Goal: Obtain resource: Download file/media

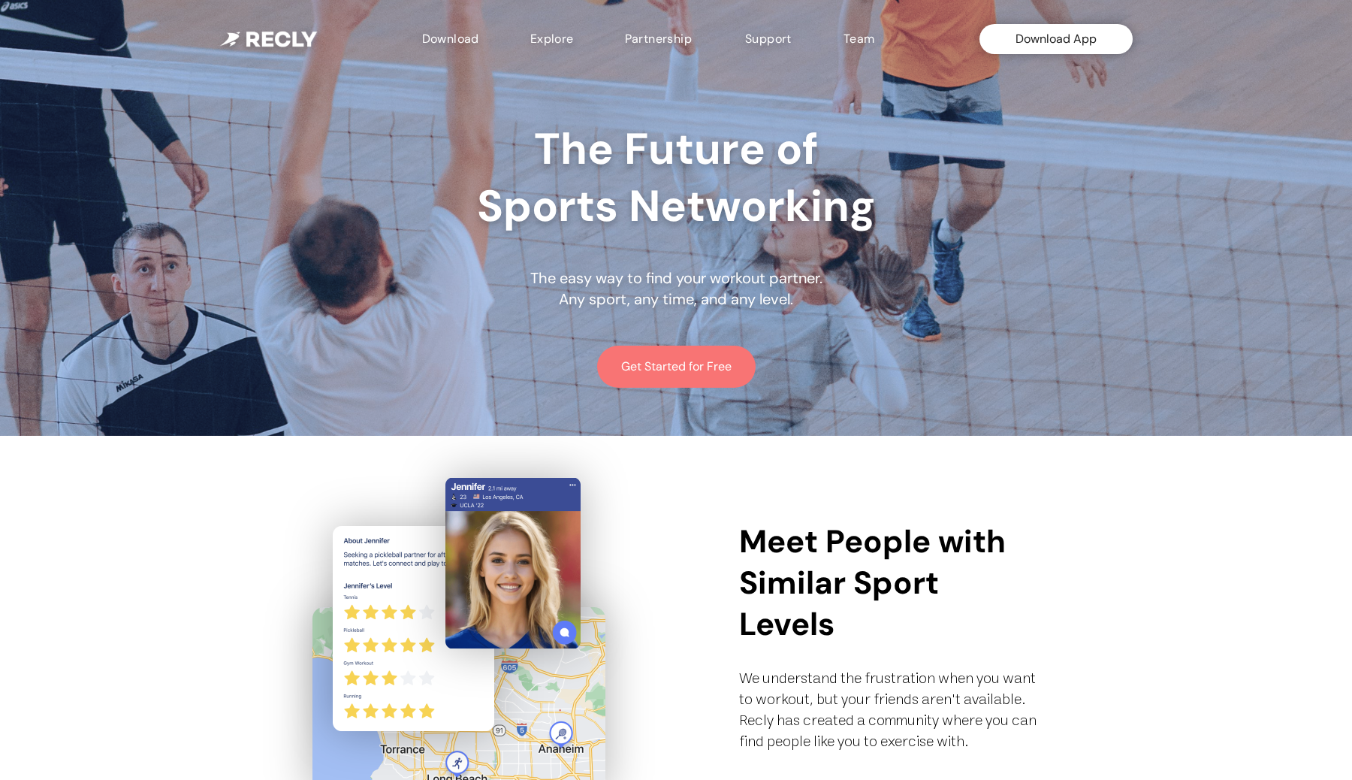
click at [732, 376] on button "Get Started for Free" at bounding box center [676, 366] width 158 height 42
click at [1046, 39] on button "Download App" at bounding box center [1055, 39] width 153 height 30
